Goal: Task Accomplishment & Management: Complete application form

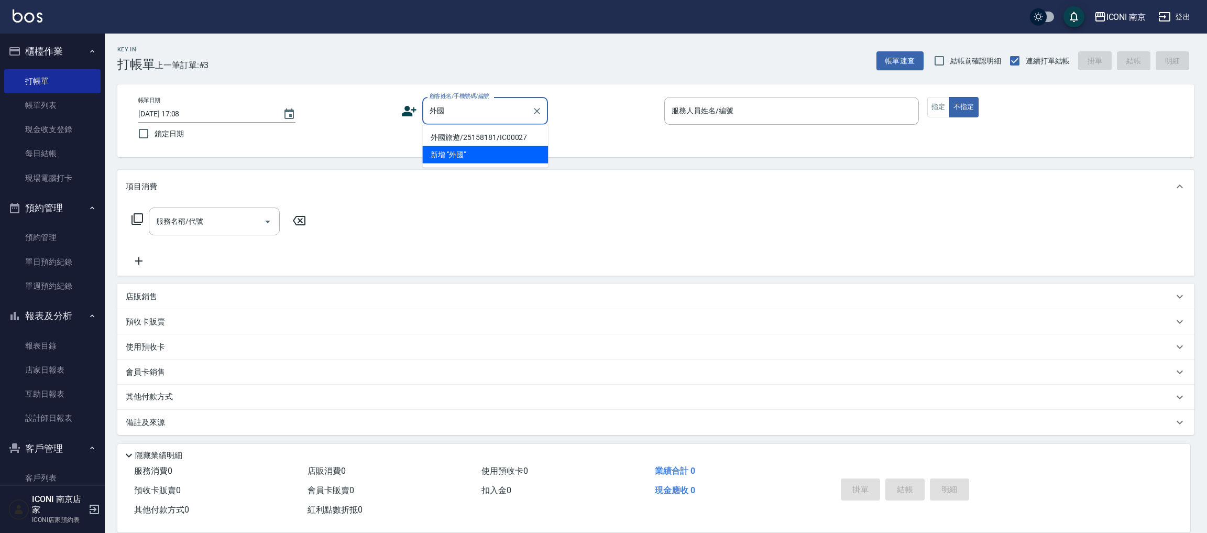
click at [474, 137] on li "外國旅遊/25158181/IC00027" at bounding box center [485, 137] width 126 height 17
type input "外國旅遊/25158181/IC00027"
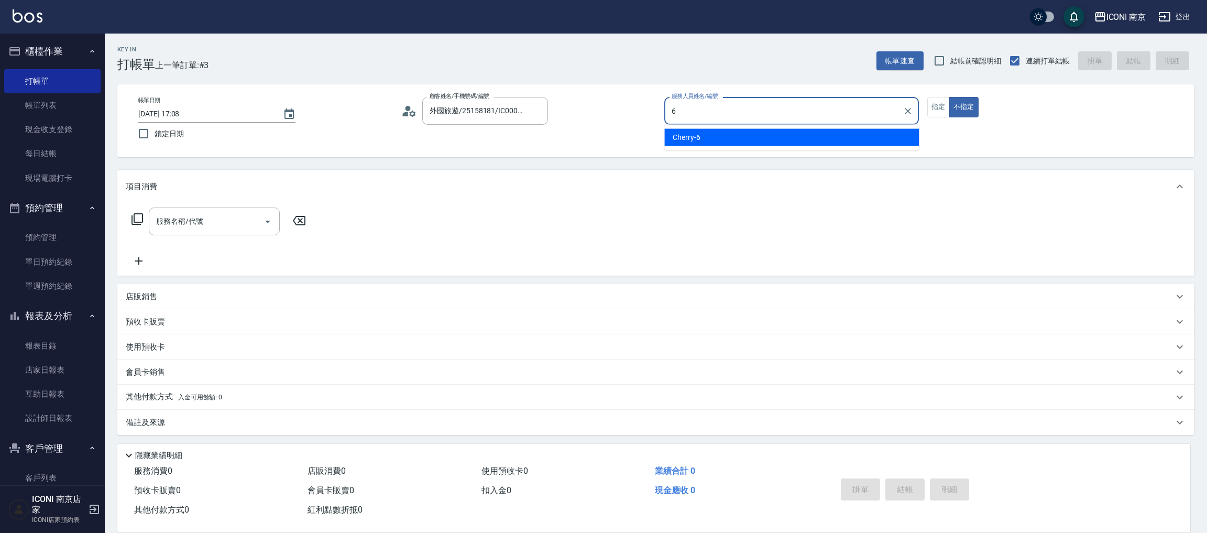
type input "6"
type button "false"
type input "Cherry-6"
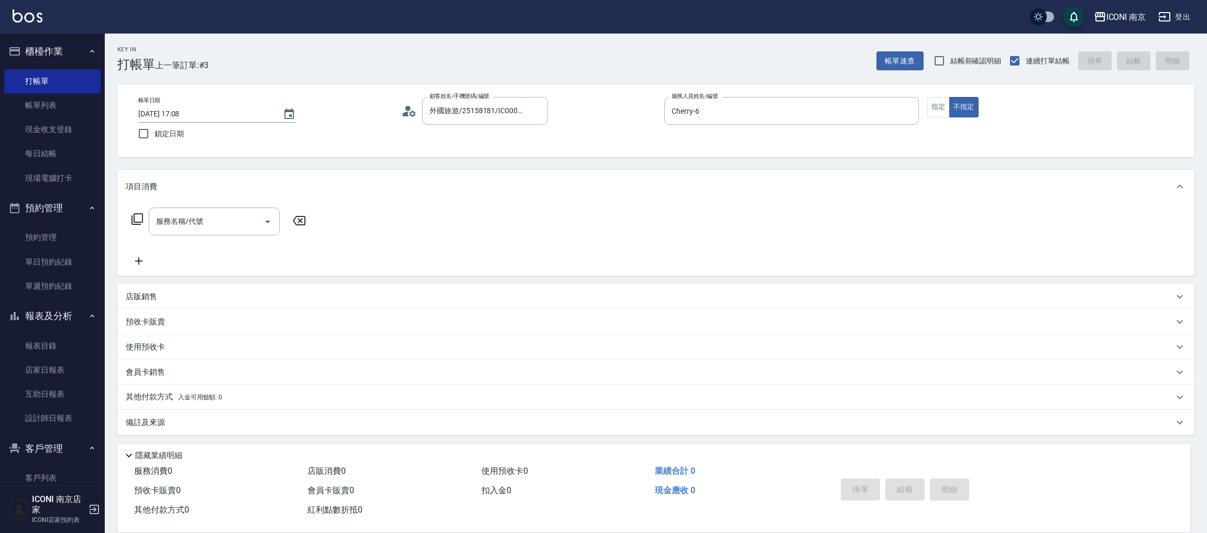
click at [131, 223] on icon at bounding box center [137, 219] width 13 height 13
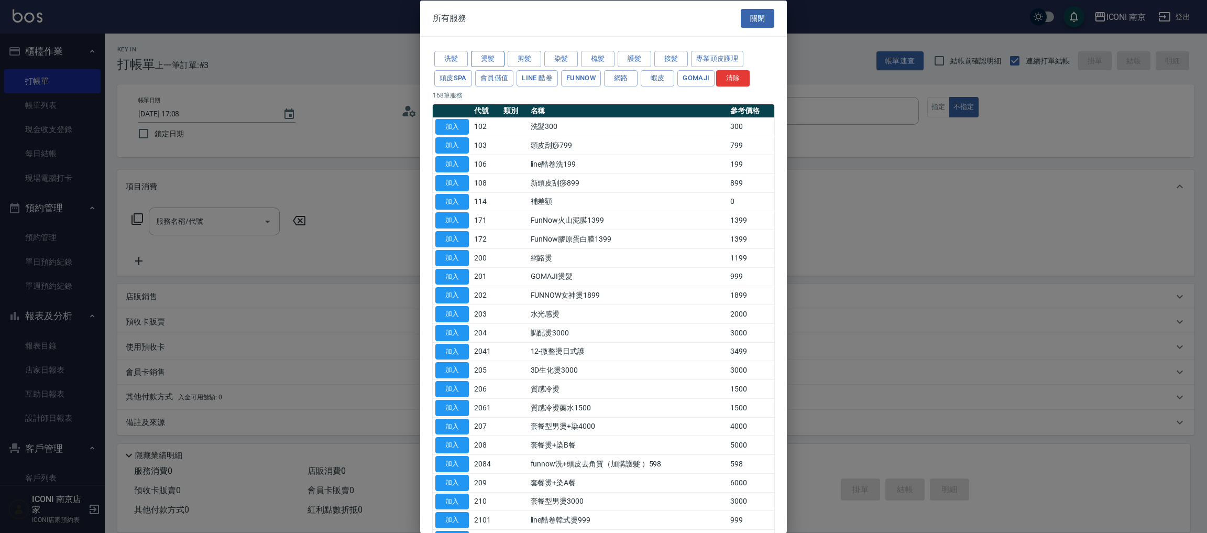
click at [491, 54] on button "燙髮" at bounding box center [488, 59] width 34 height 16
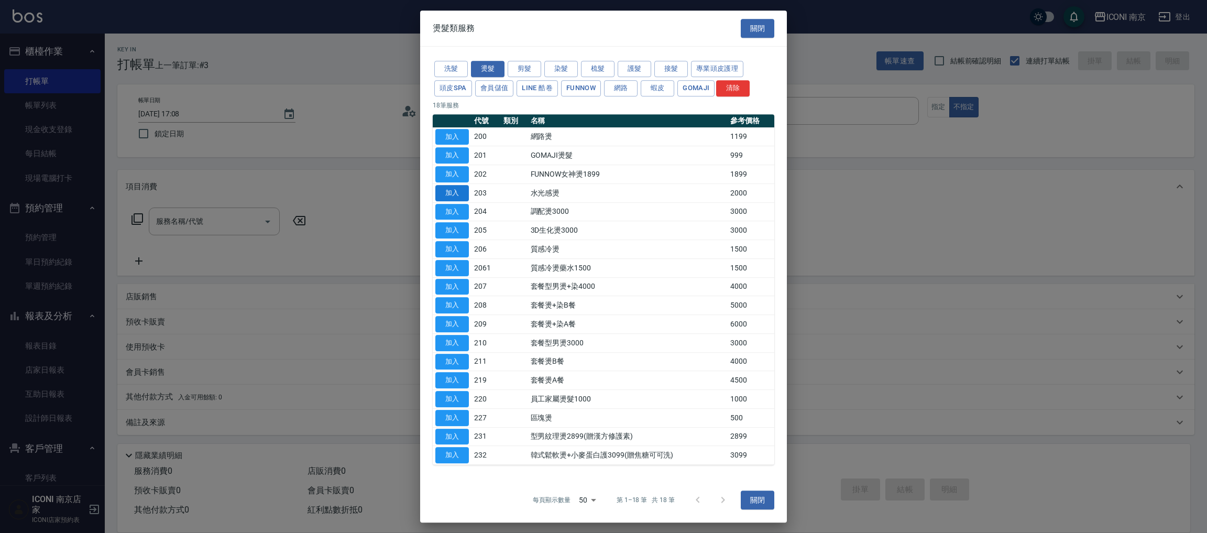
click at [450, 185] on button "加入" at bounding box center [452, 193] width 34 height 16
type input "水光感燙(203)"
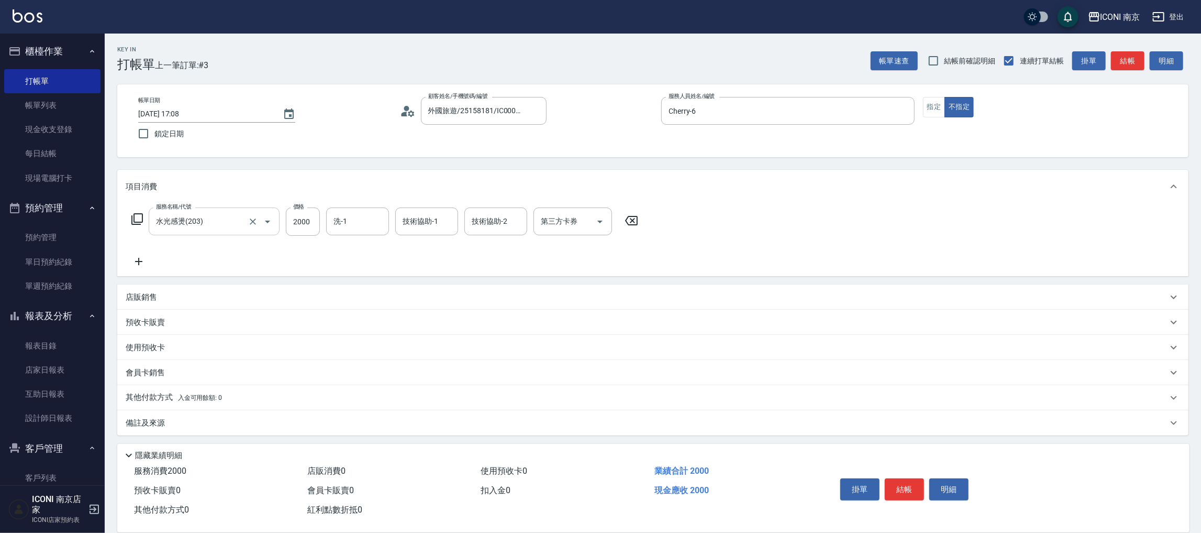
drag, startPoint x: 322, startPoint y: 220, endPoint x: 272, endPoint y: 230, distance: 50.3
click at [318, 220] on div "服務名稱/代號 水光感燙(203) 服務名稱/代號 價格 2000 價格 洗-1 洗-1 技術協助-1 技術協助-1 技術協助-2 技術協助-2 第三方卡券 …" at bounding box center [385, 221] width 519 height 28
click at [302, 224] on input "2000" at bounding box center [303, 221] width 34 height 28
type input "2800"
type input "[PERSON_NAME]-17"
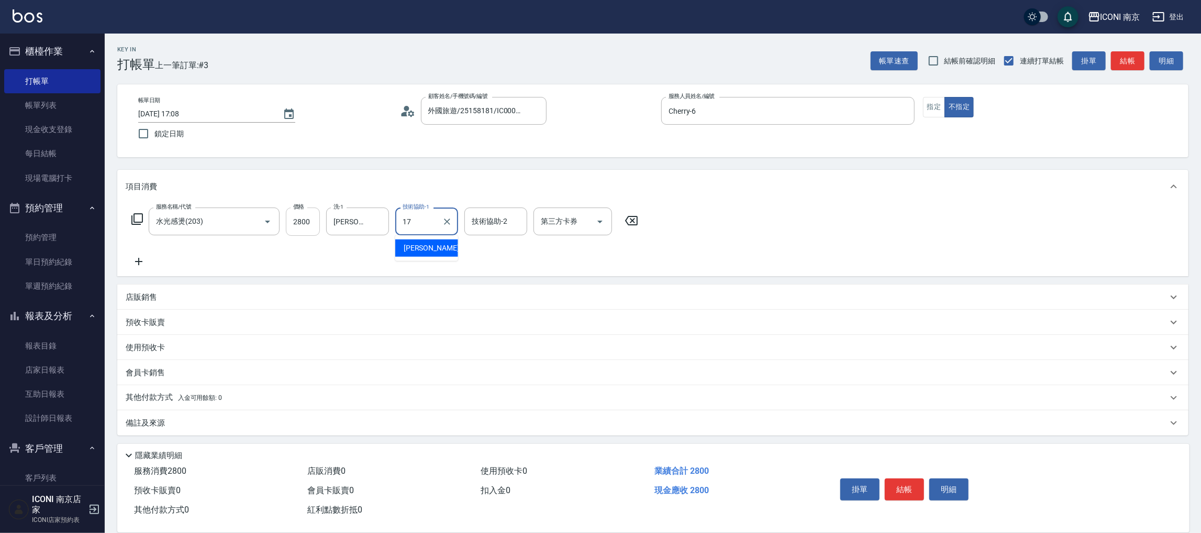
type input "[PERSON_NAME]-17"
click at [137, 215] on icon at bounding box center [137, 219] width 13 height 13
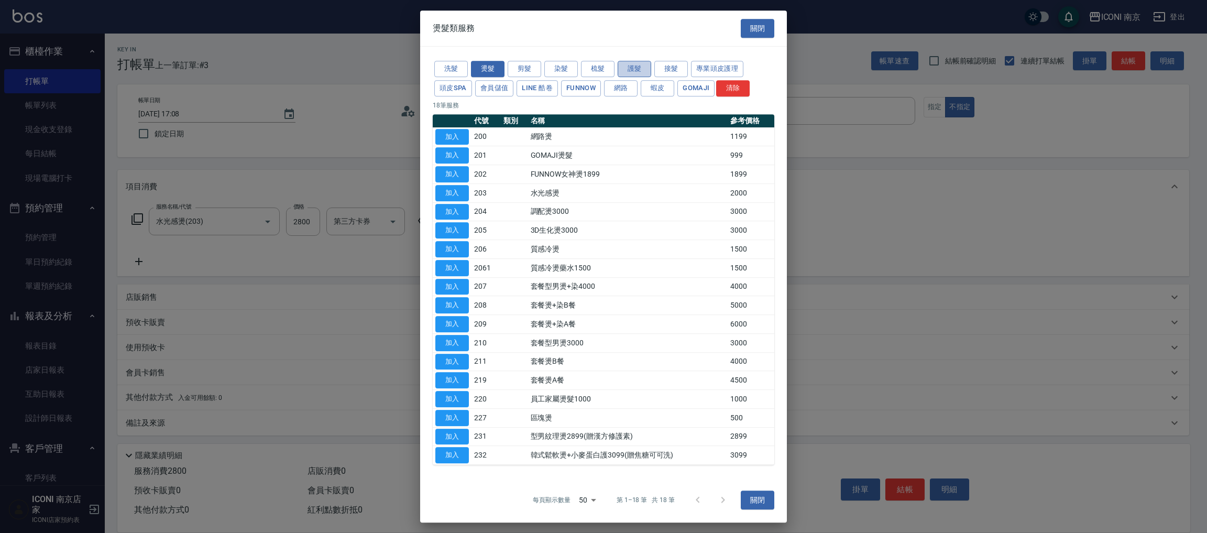
click at [630, 72] on button "護髮" at bounding box center [634, 69] width 34 height 16
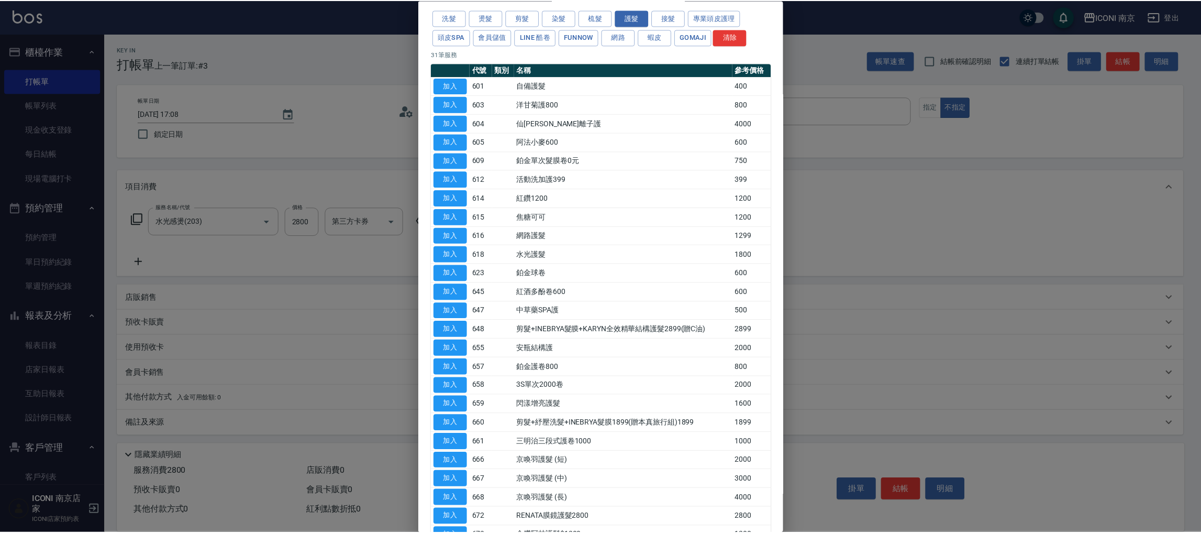
scroll to position [79, 0]
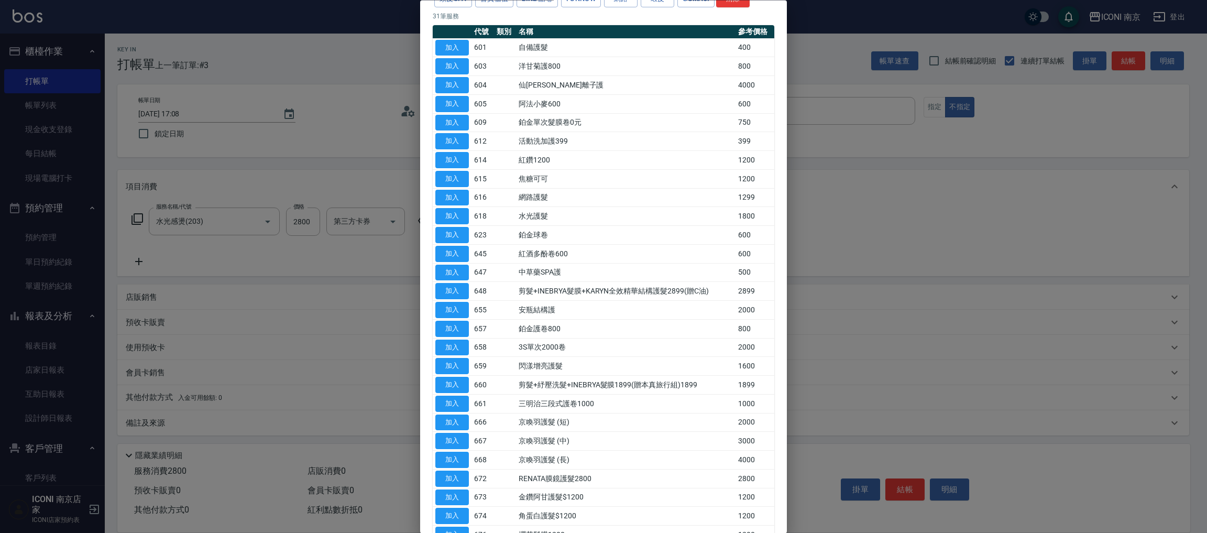
click at [469, 79] on td "加入" at bounding box center [452, 85] width 39 height 19
drag, startPoint x: 459, startPoint y: 83, endPoint x: 369, endPoint y: 203, distance: 149.6
click at [458, 84] on button "加入" at bounding box center [452, 86] width 34 height 16
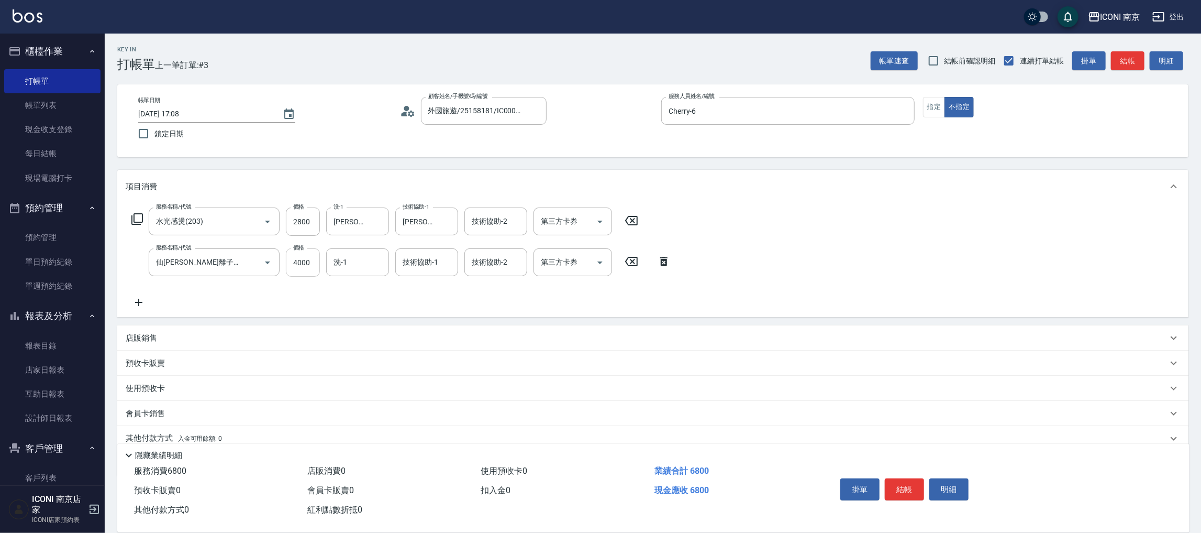
click at [312, 252] on input "4000" at bounding box center [303, 262] width 34 height 28
type input "1300"
type input "[PERSON_NAME]-17"
type input "1"
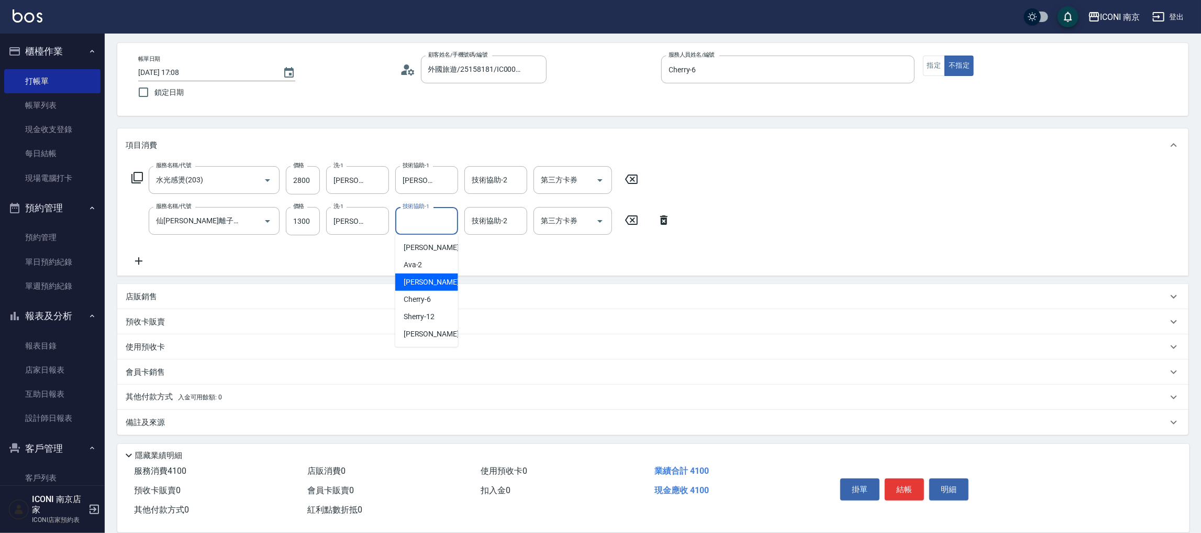
click at [185, 396] on span "入金可用餘額: 0" at bounding box center [200, 396] width 45 height 7
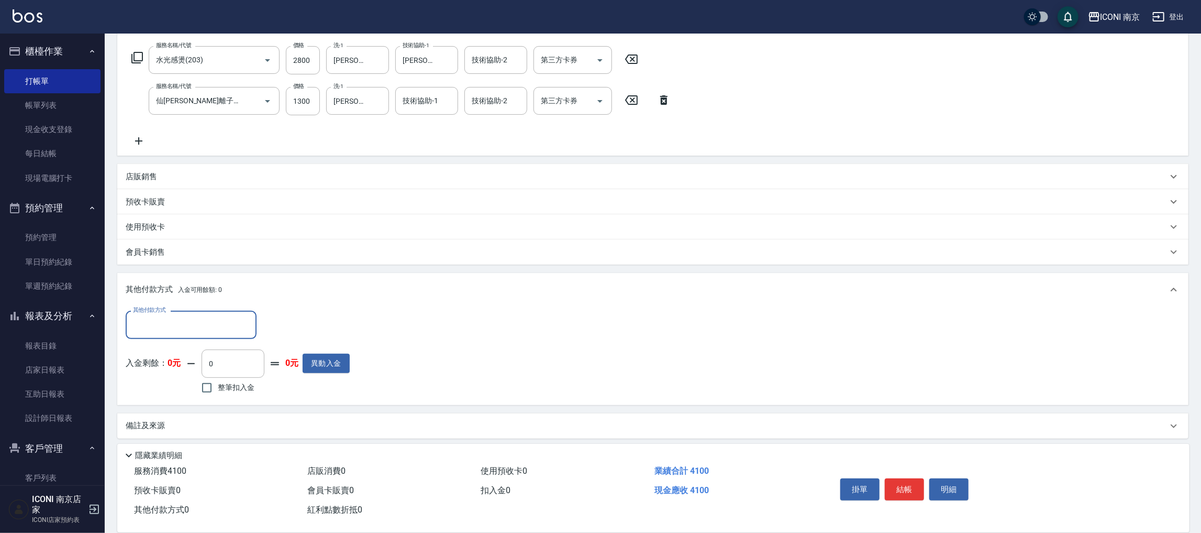
scroll to position [164, 0]
click at [206, 424] on div "備註及來源" at bounding box center [647, 422] width 1042 height 11
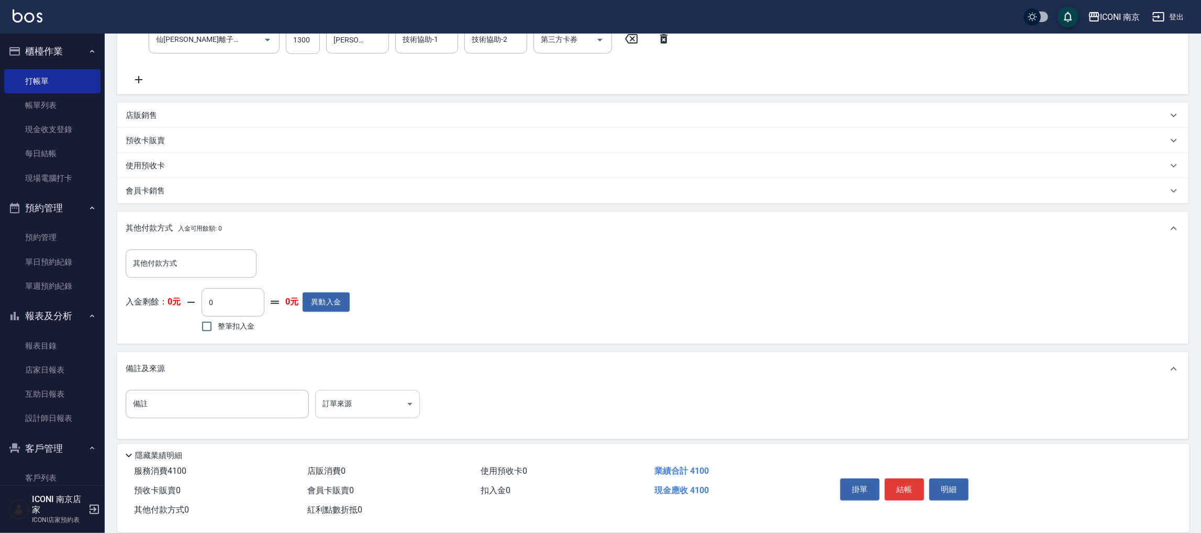
scroll to position [226, 0]
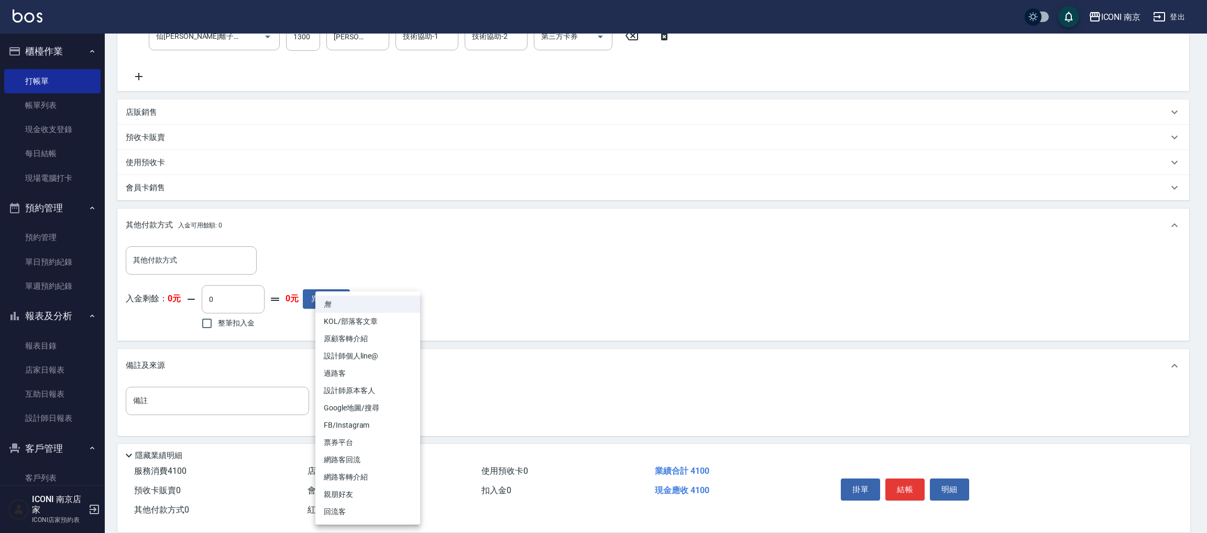
click at [356, 403] on body "ICONI 南京 登出 櫃檯作業 打帳單 帳單列表 現金收支登錄 每日結帳 現場電腦打卡 預約管理 預約管理 單日預約紀錄 單週預約紀錄 報表及分析 報表目錄…" at bounding box center [603, 154] width 1207 height 760
click at [362, 421] on li "FB/Instagram" at bounding box center [367, 424] width 105 height 17
type input "FB/Instagram"
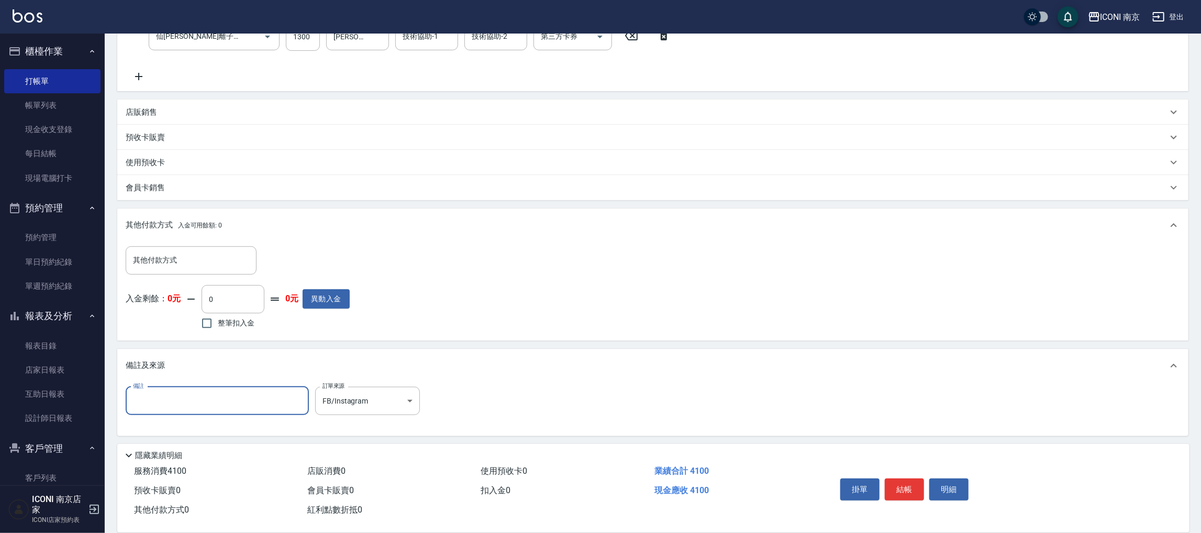
click at [234, 405] on input "備註" at bounding box center [217, 401] width 183 height 28
type input "ICONI IG預約 國外< 頭"
type input "＿"
type input "[DATE] 19:37"
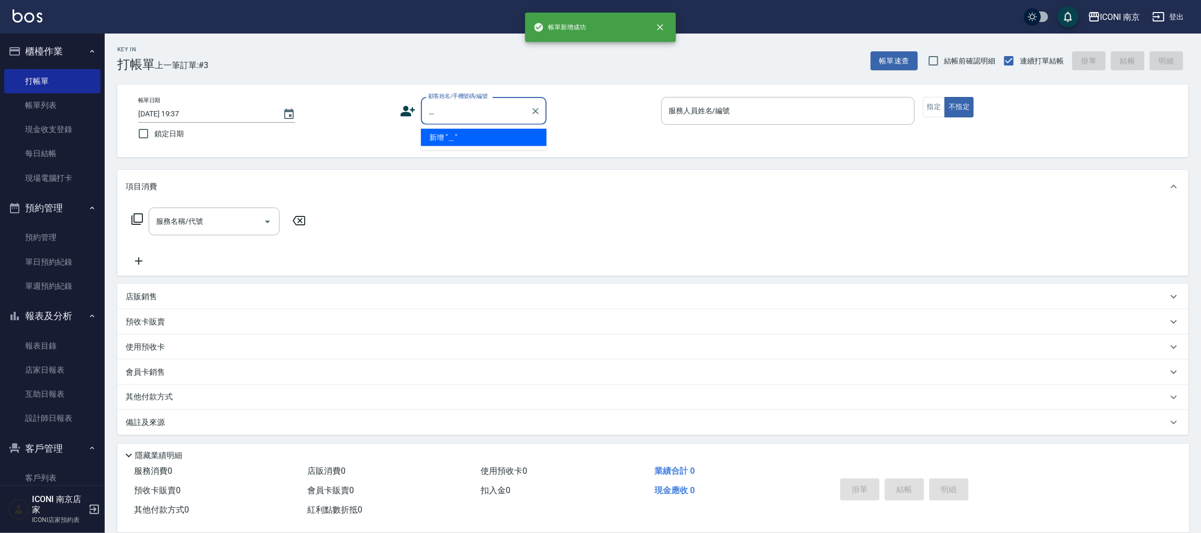
scroll to position [0, 0]
type input "法"
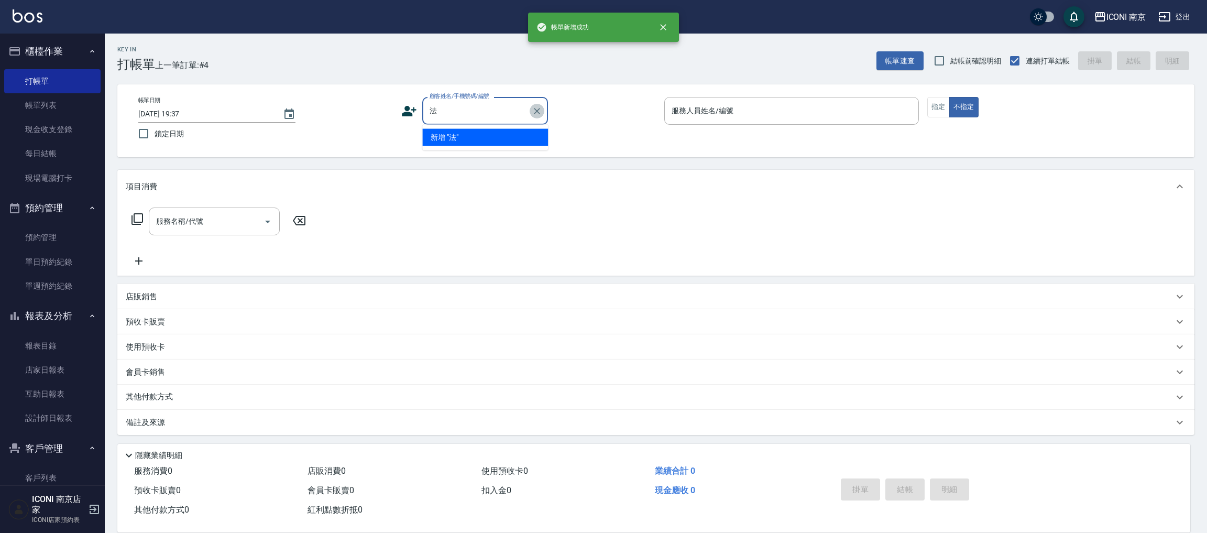
click at [535, 108] on icon "Clear" at bounding box center [537, 111] width 10 height 10
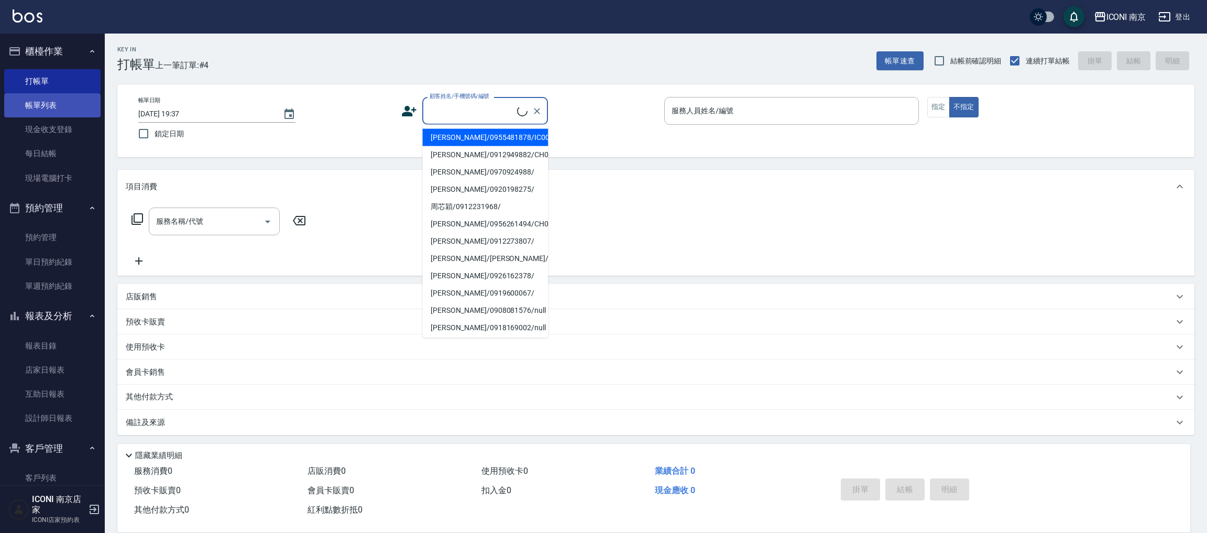
click at [42, 113] on link "帳單列表" at bounding box center [52, 105] width 96 height 24
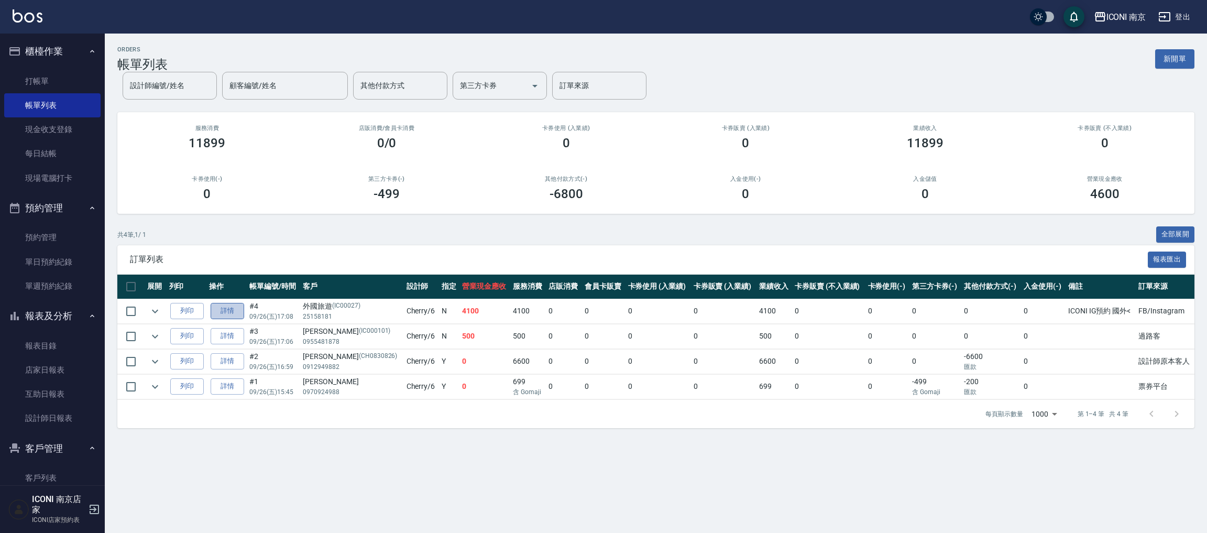
click at [222, 314] on link "詳情" at bounding box center [228, 311] width 34 height 16
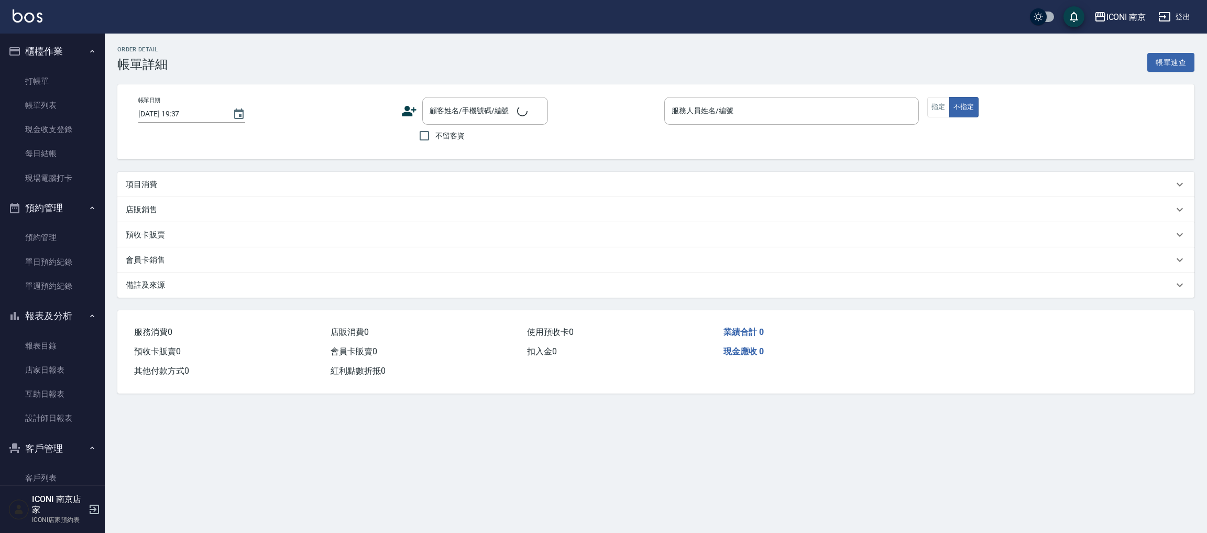
type input "[DATE] 17:08"
type input "Cherry-6"
type input "ICONI IG預約 國外<"
type input "FB/Instagram"
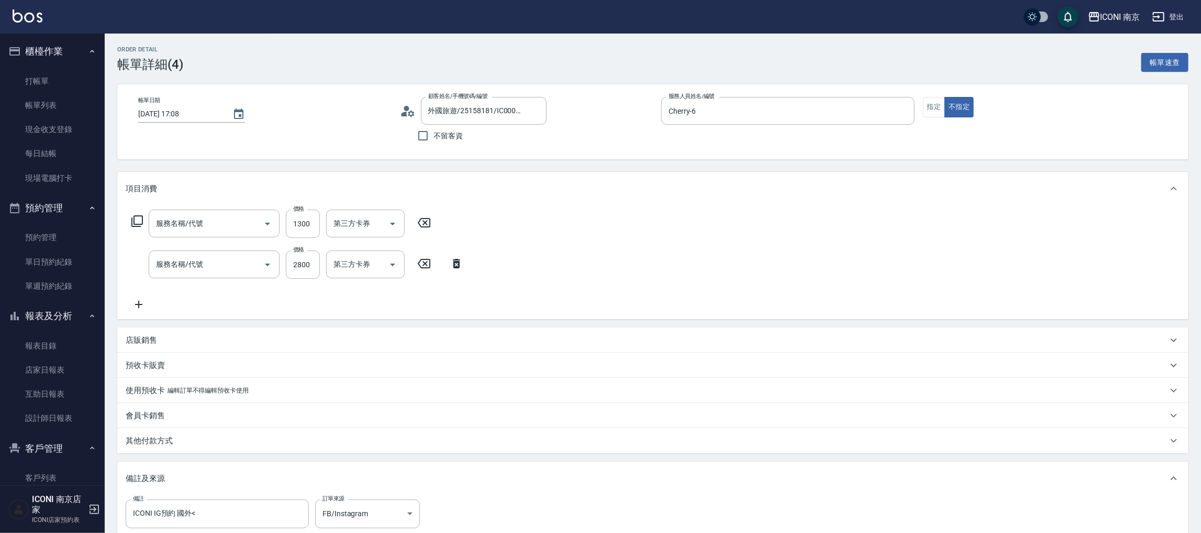
type input "外國旅遊/25158181/IC00027"
type input "仙[PERSON_NAME]離子護(604)"
type input "水光感燙(203)"
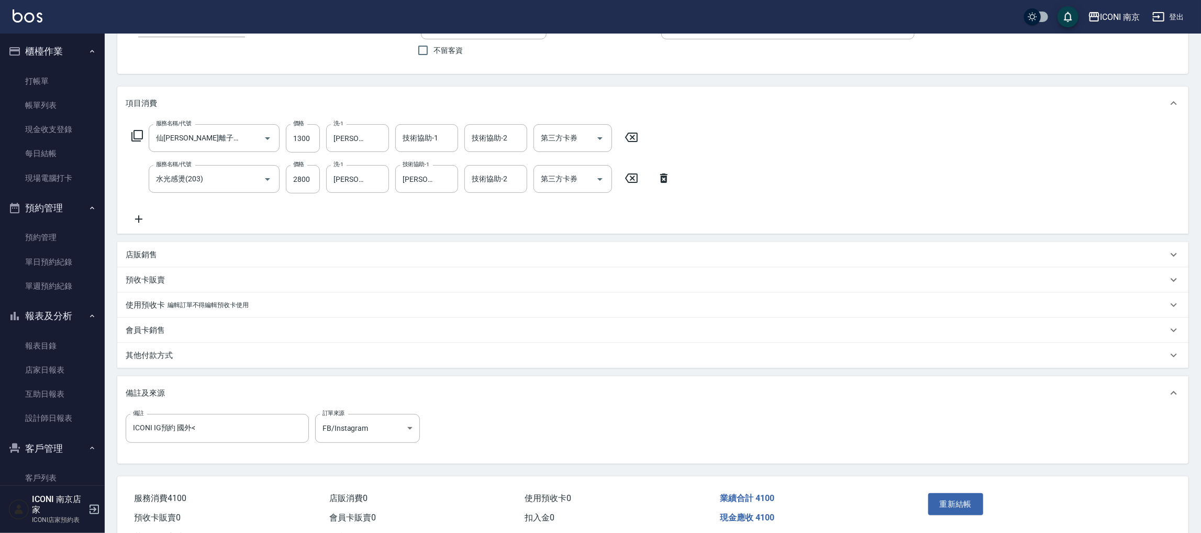
scroll to position [127, 0]
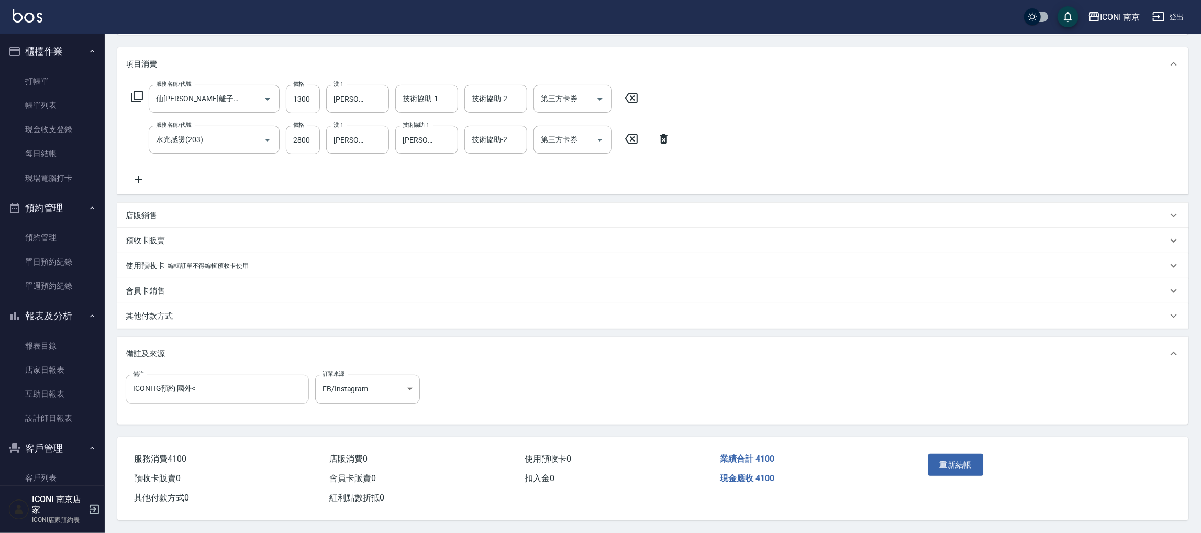
click at [233, 384] on input "ICONI IG預約 國外<" at bounding box center [217, 388] width 183 height 28
type input "ICONI IG預約 國外< 頭髮極乾>髮尾有做鍍膜修護 (IG 名稱 :[PERSON_NAME])"
click at [955, 465] on button "重新結帳" at bounding box center [957, 465] width 56 height 22
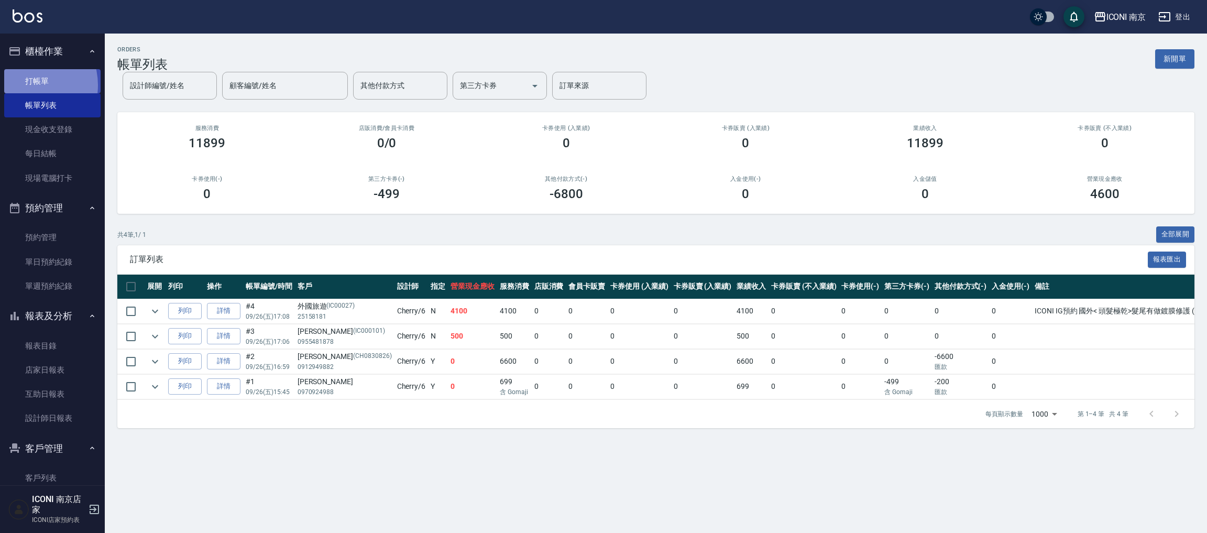
click at [24, 85] on link "打帳單" at bounding box center [52, 81] width 96 height 24
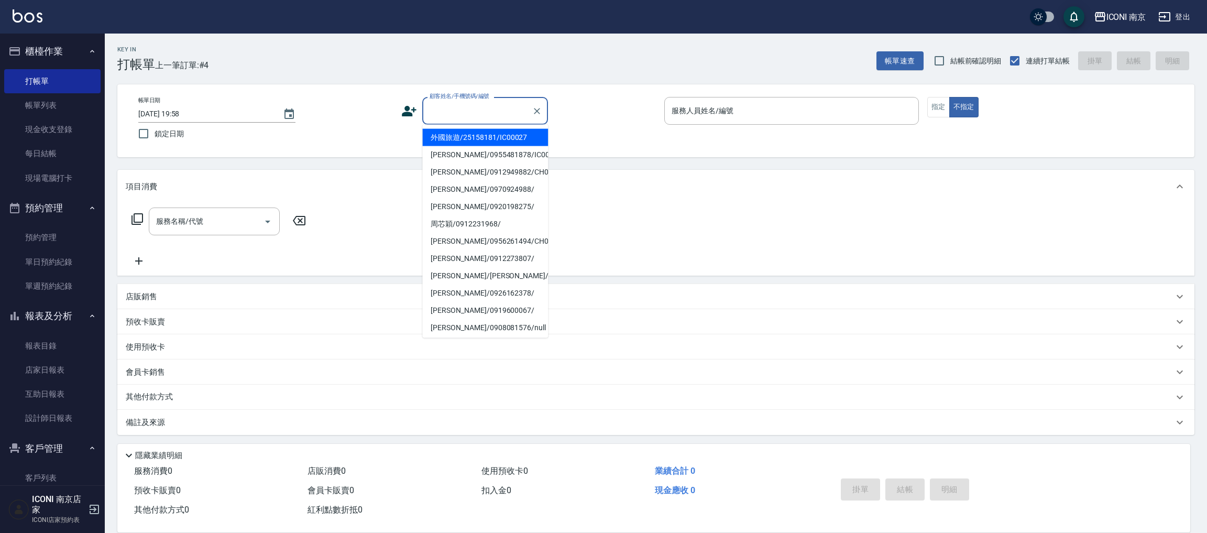
click at [444, 117] on input "顧客姓名/手機號碼/編號" at bounding box center [477, 111] width 101 height 18
click at [690, 25] on div "ICONI 南京 登出" at bounding box center [603, 17] width 1207 height 34
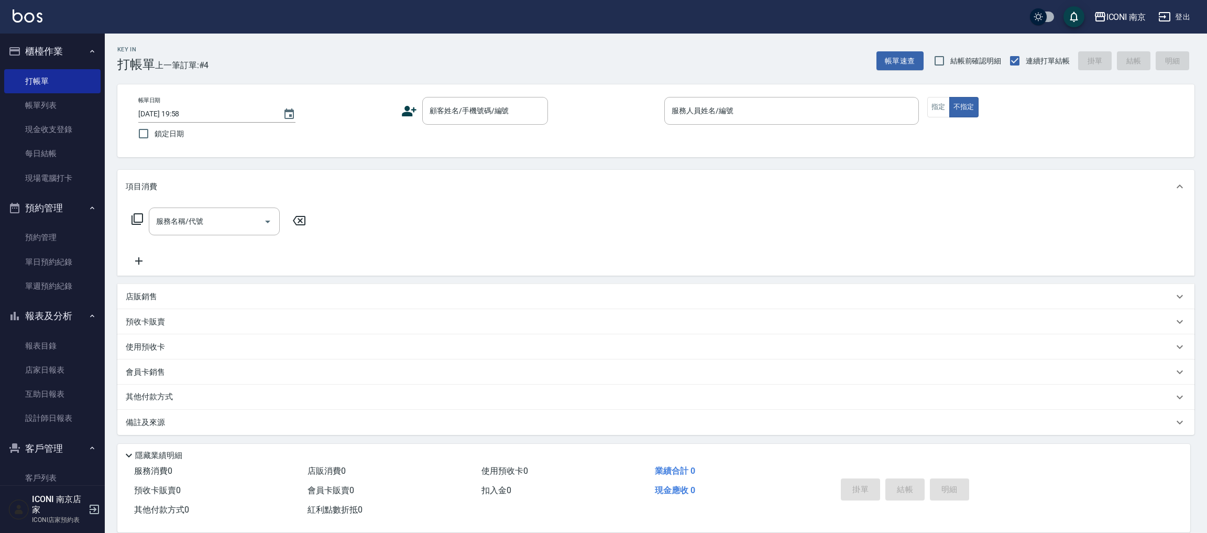
click at [249, 45] on div "Key In 打帳單 上一筆訂單:#4 帳單速查 結帳前確認明細 連續打單結帳 掛單 結帳 明細" at bounding box center [649, 53] width 1089 height 38
click at [335, 70] on div "Key In 打帳單 上一筆訂單:#4 帳單速查 結帳前確認明細 連續打單結帳 掛單 結帳 明細" at bounding box center [649, 53] width 1089 height 38
click at [447, 34] on div "Key In 打帳單 上一筆訂單:#4 帳單速查 結帳前確認明細 連續打單結帳 掛單 結帳 明細" at bounding box center [649, 53] width 1089 height 38
click at [120, 60] on h3 "打帳單" at bounding box center [136, 64] width 38 height 15
click at [120, 62] on h3 "打帳單" at bounding box center [136, 64] width 38 height 15
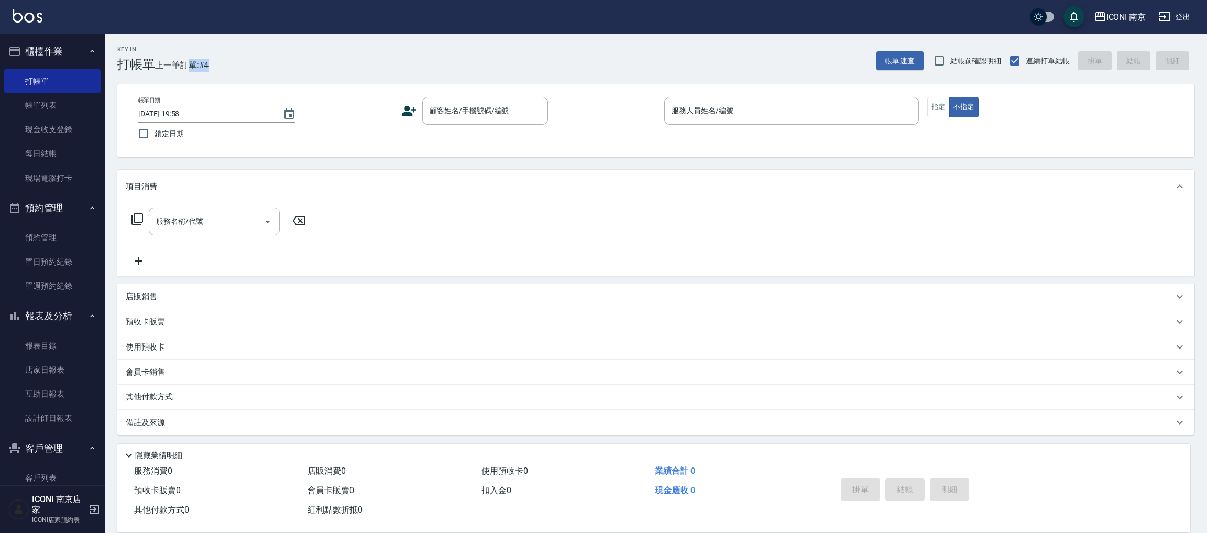
drag, startPoint x: 202, startPoint y: 65, endPoint x: 225, endPoint y: 64, distance: 23.1
click at [225, 64] on div "Key In 打帳單 上一筆訂單:#4 帳單速查 結帳前確認明細 連續打單結帳 掛單 結帳 明細" at bounding box center [649, 53] width 1089 height 38
click at [114, 67] on div "Key In 打帳單 上一筆訂單:#4" at bounding box center [157, 53] width 104 height 38
drag, startPoint x: 118, startPoint y: 63, endPoint x: 224, endPoint y: 68, distance: 105.9
click at [224, 68] on div "Key In 打帳單 上一筆訂單:#4 帳單速查 結帳前確認明細 連續打單結帳 掛單 結帳 明細" at bounding box center [649, 53] width 1089 height 38
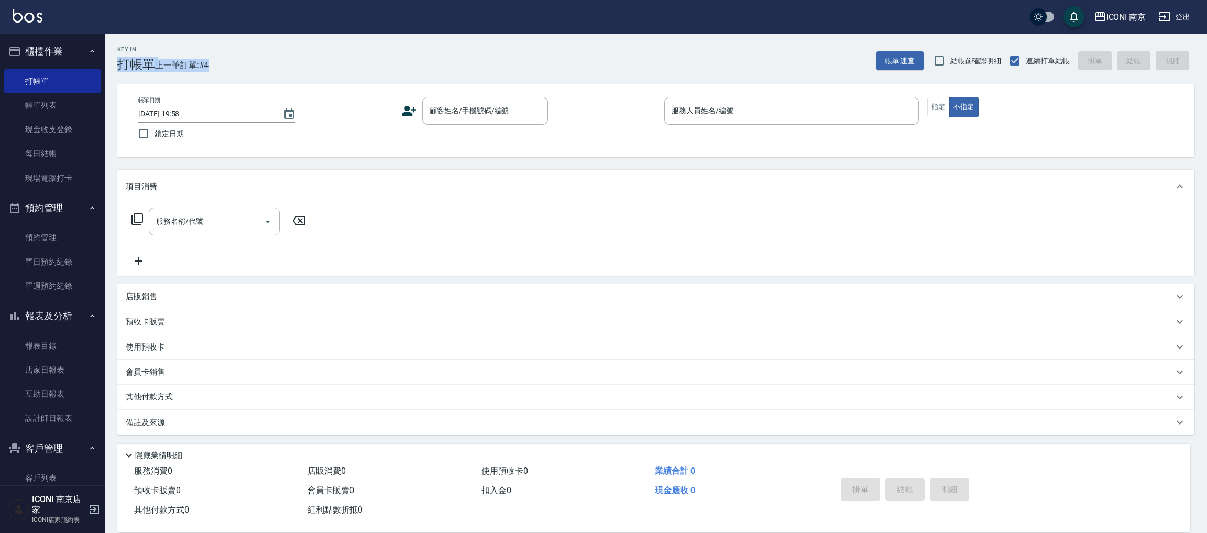
click at [255, 60] on div "Key In 打帳單 上一筆訂單:#4 帳單速查 結帳前確認明細 連續打單結帳 掛單 結帳 明細" at bounding box center [649, 53] width 1089 height 38
click at [494, 111] on input "顧客姓名/手機號碼/編號" at bounding box center [477, 111] width 101 height 18
